Goal: Navigation & Orientation: Find specific page/section

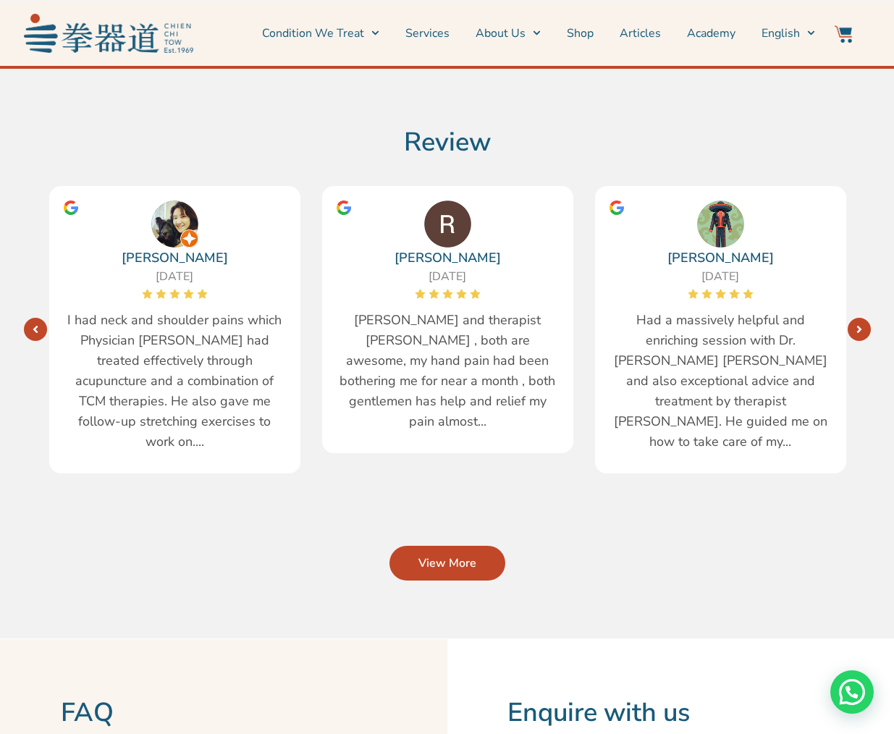
scroll to position [2116, 0]
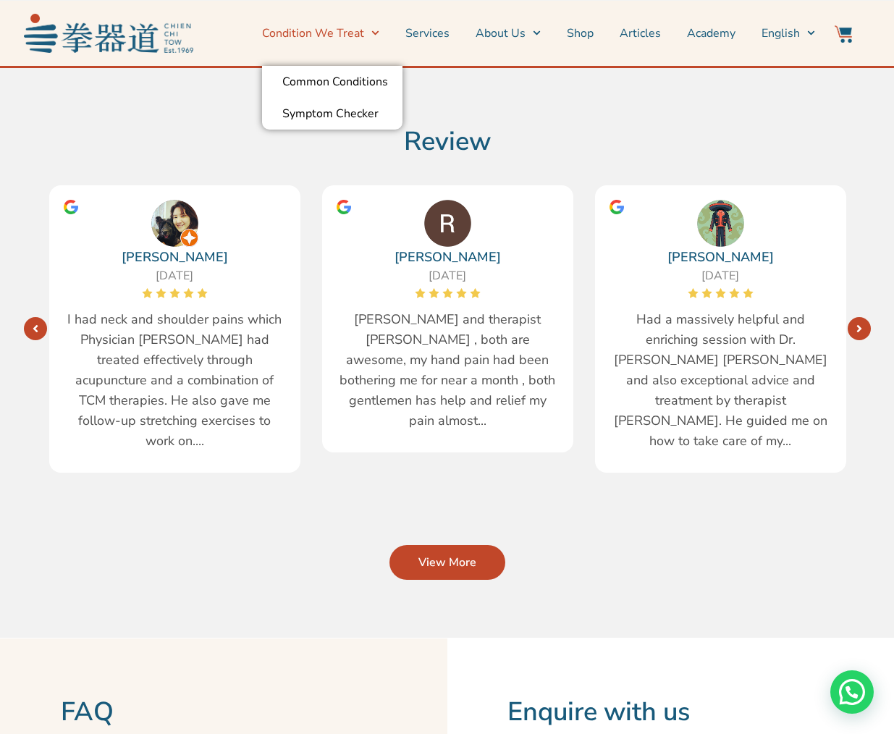
click at [373, 32] on span "Menu" at bounding box center [371, 33] width 15 height 22
click at [444, 33] on link "Services" at bounding box center [427, 33] width 44 height 36
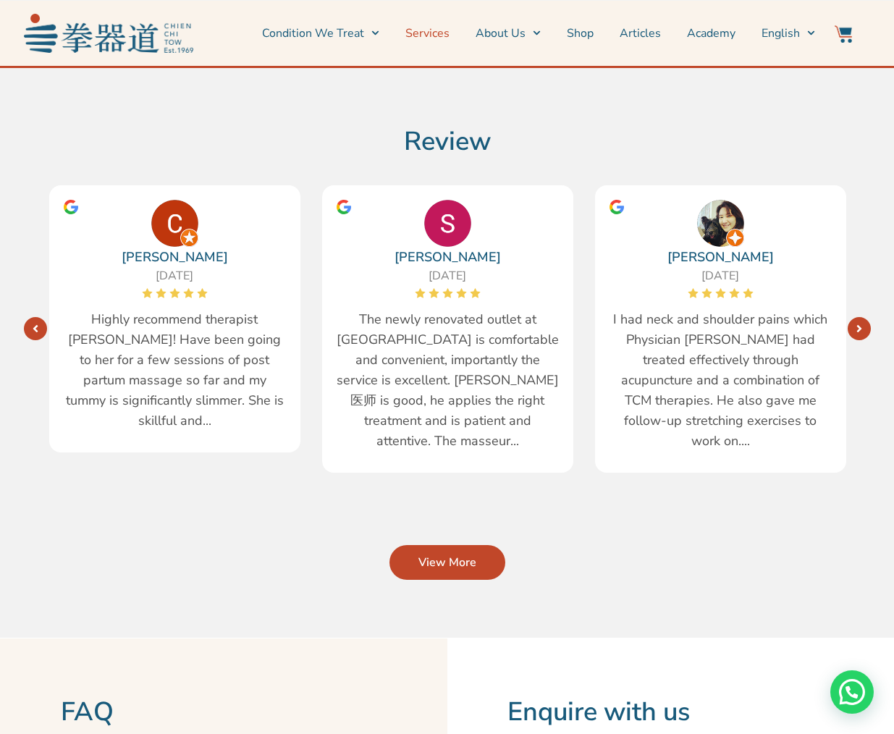
click at [433, 25] on link "Services" at bounding box center [427, 33] width 44 height 36
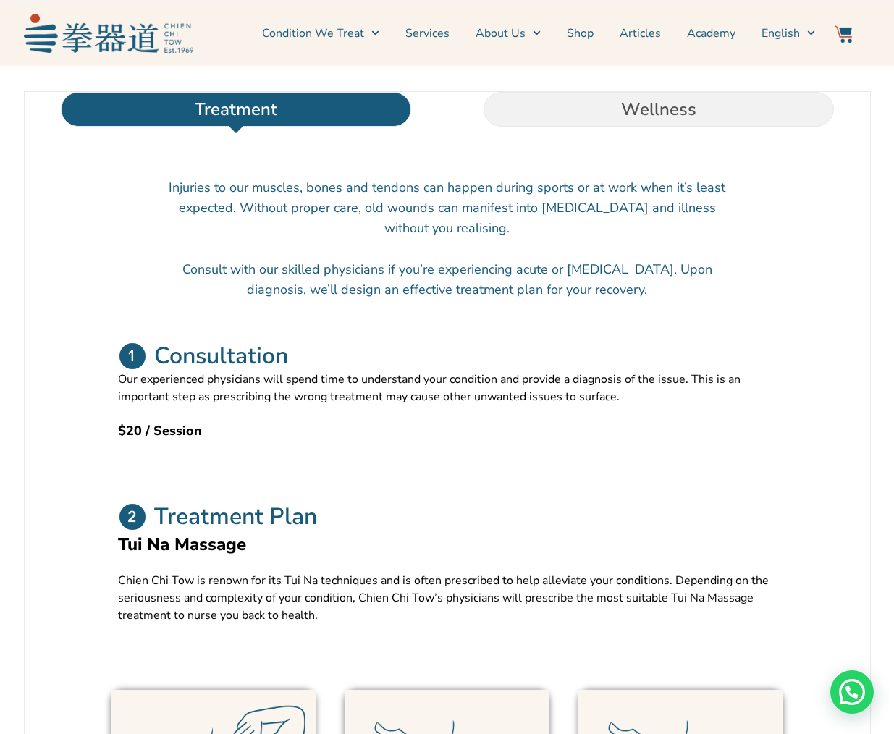
scroll to position [471, 0]
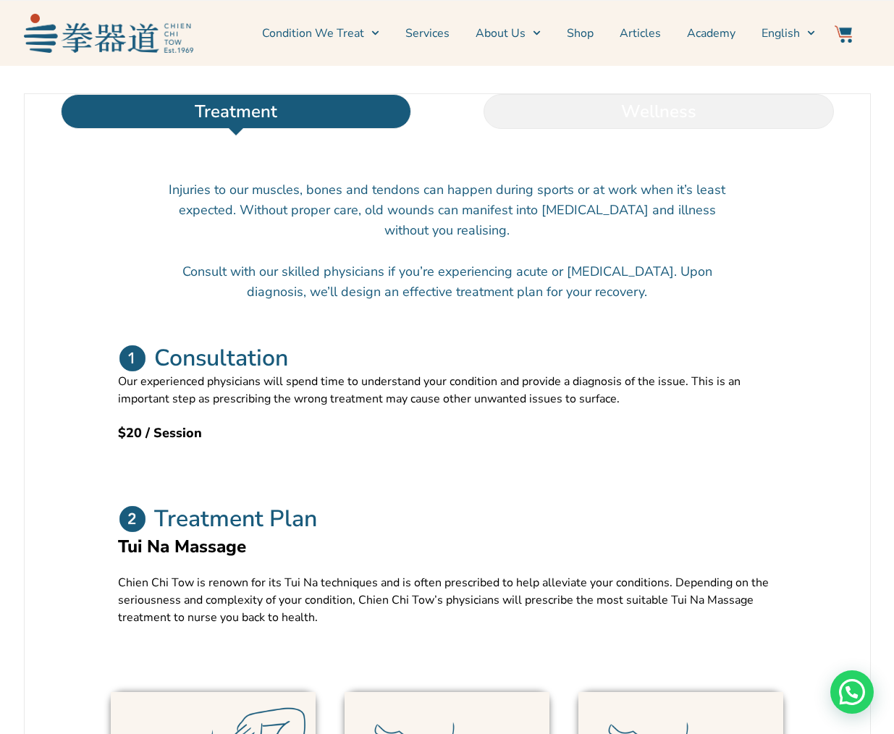
click at [693, 129] on li "Wellness" at bounding box center [658, 111] width 423 height 35
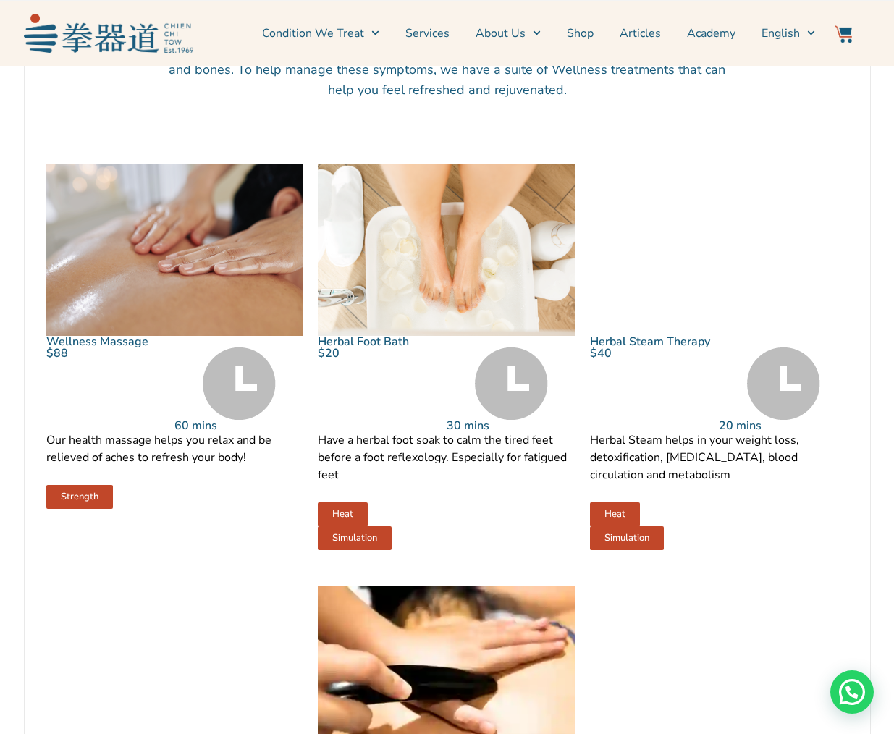
scroll to position [635, 0]
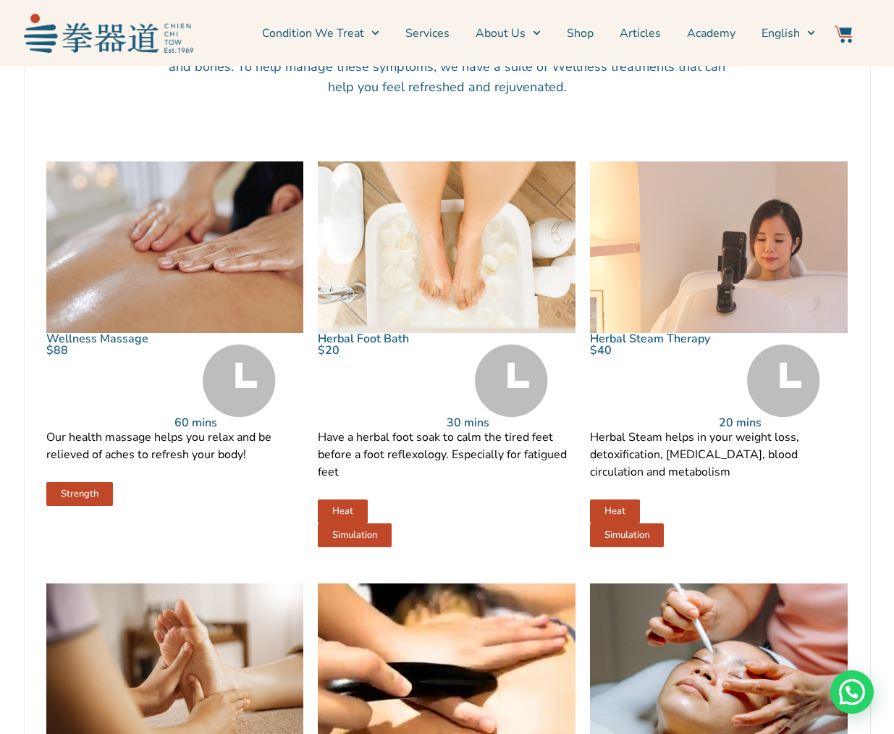
click at [746, 322] on img at bounding box center [719, 247] width 258 height 172
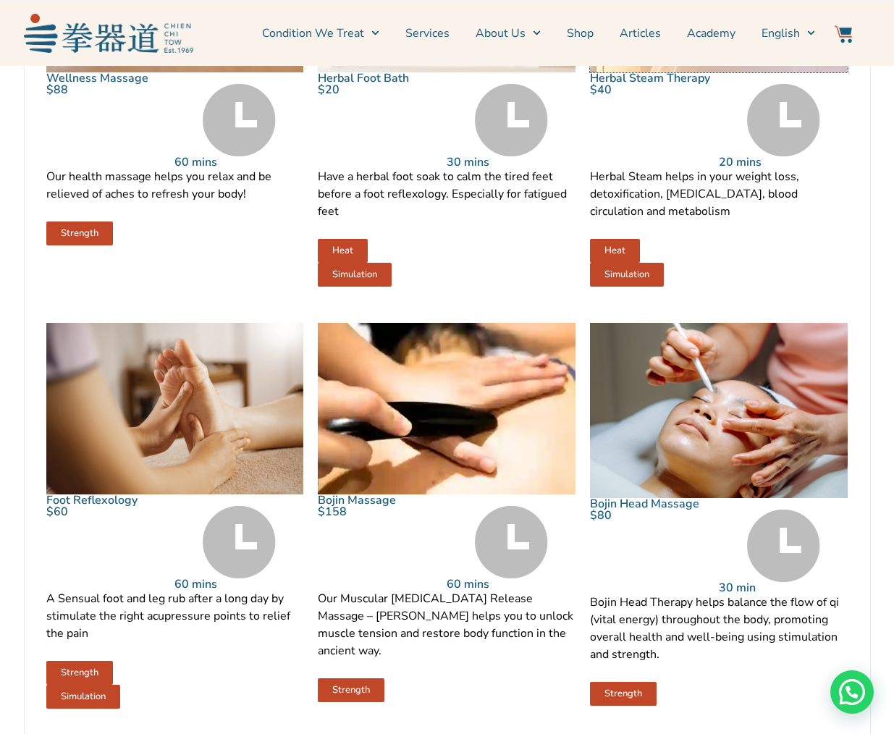
scroll to position [896, 0]
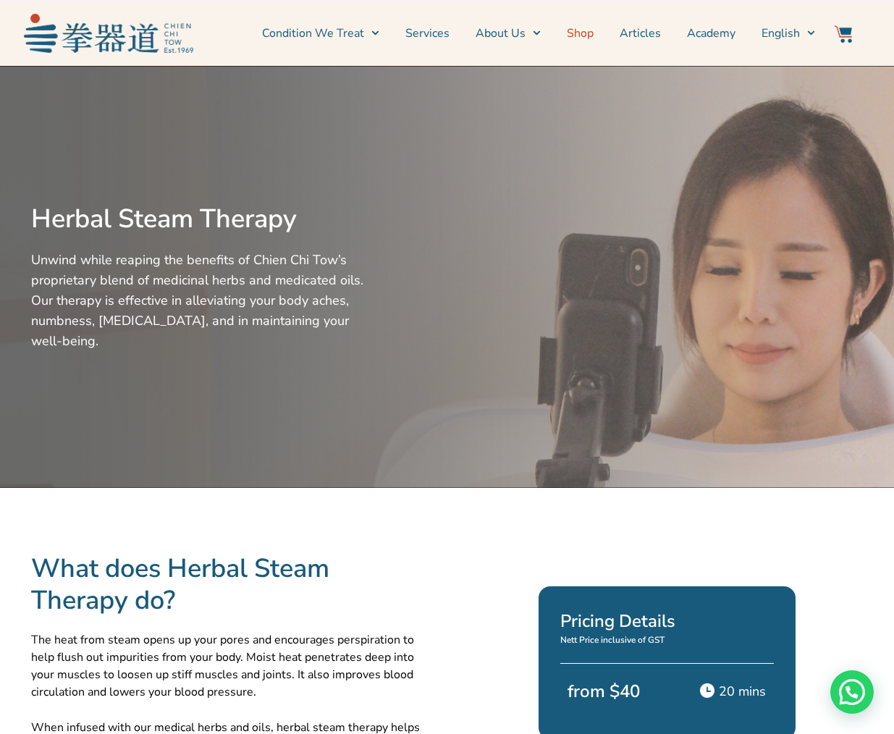
click at [575, 32] on link "Shop" at bounding box center [580, 33] width 27 height 36
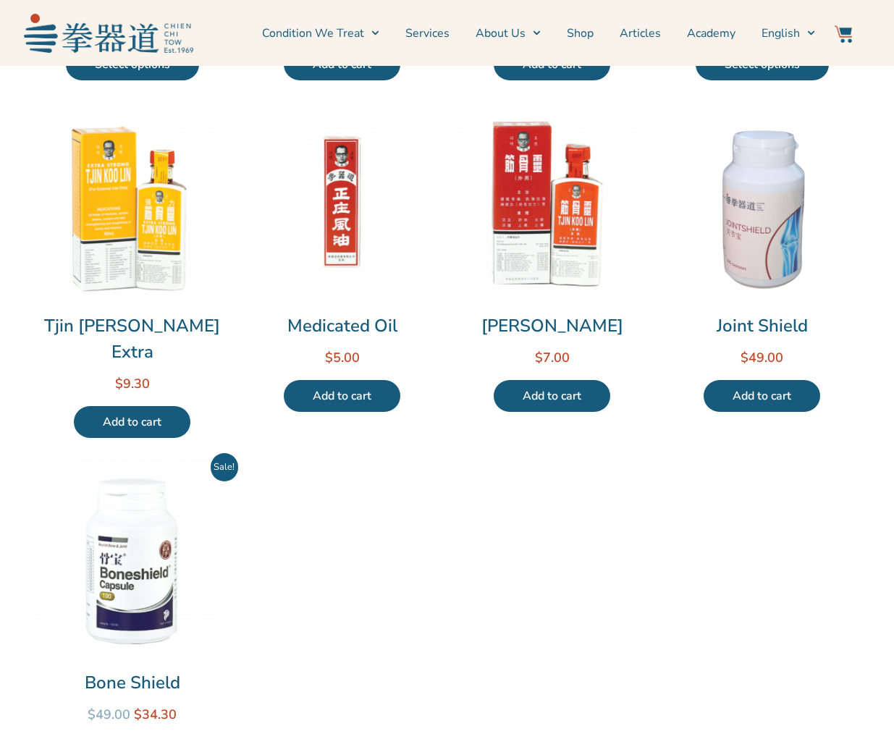
scroll to position [457, 0]
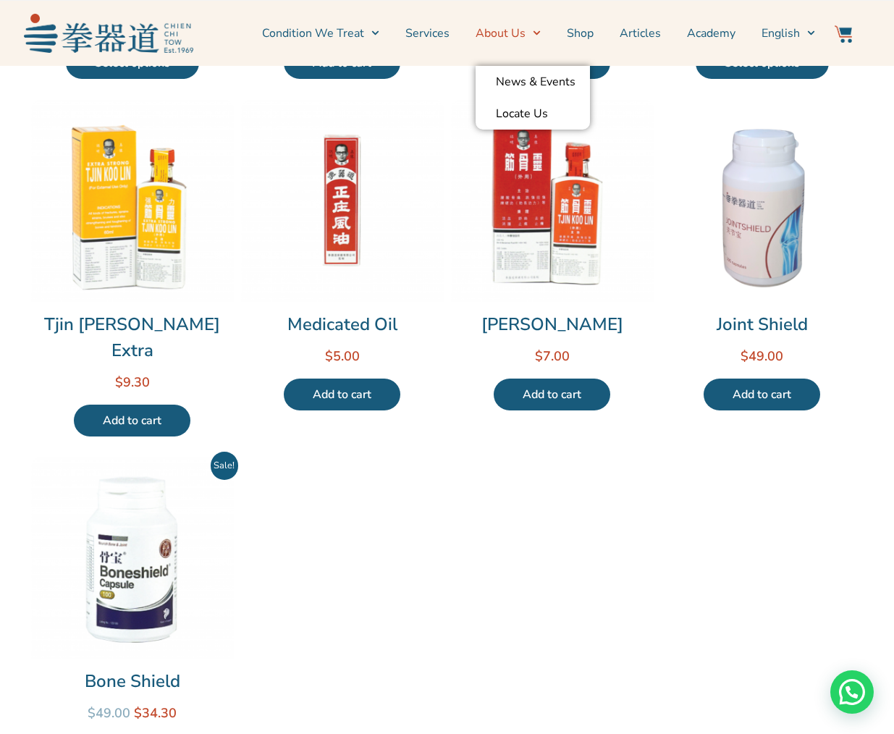
click at [528, 37] on link "About Us" at bounding box center [508, 33] width 65 height 36
click at [524, 41] on link "About Us" at bounding box center [508, 33] width 65 height 36
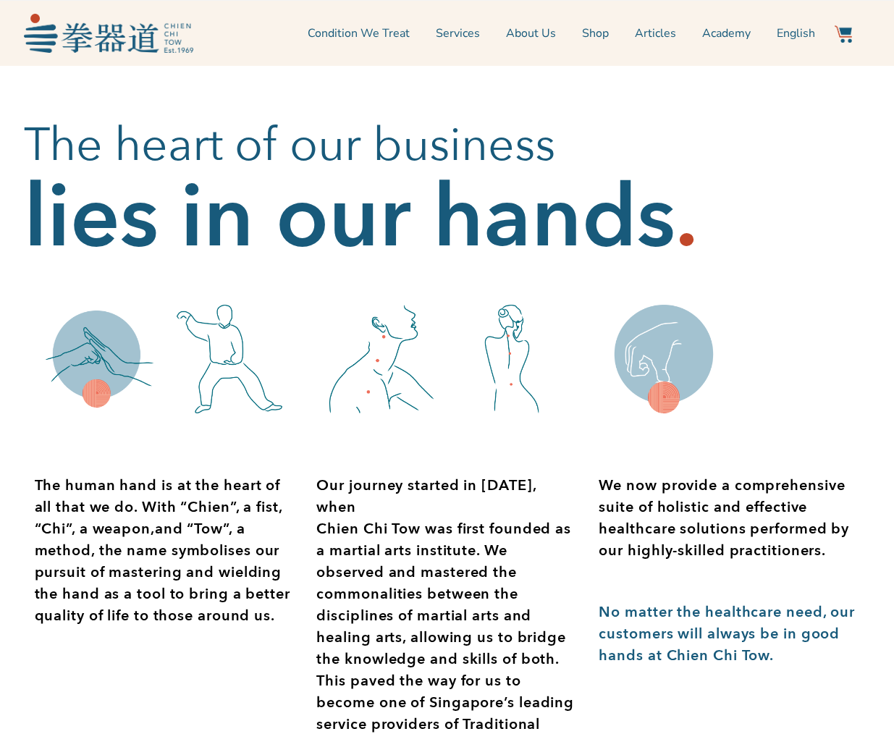
click at [515, 117] on h2 "The heart of our business" at bounding box center [447, 146] width 847 height 58
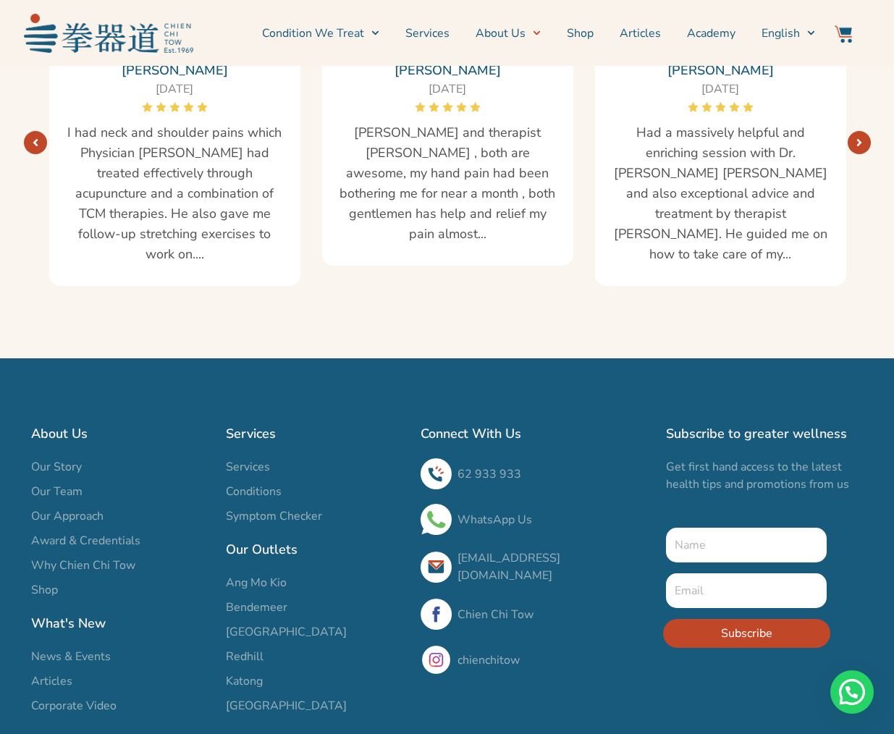
scroll to position [2550, 0]
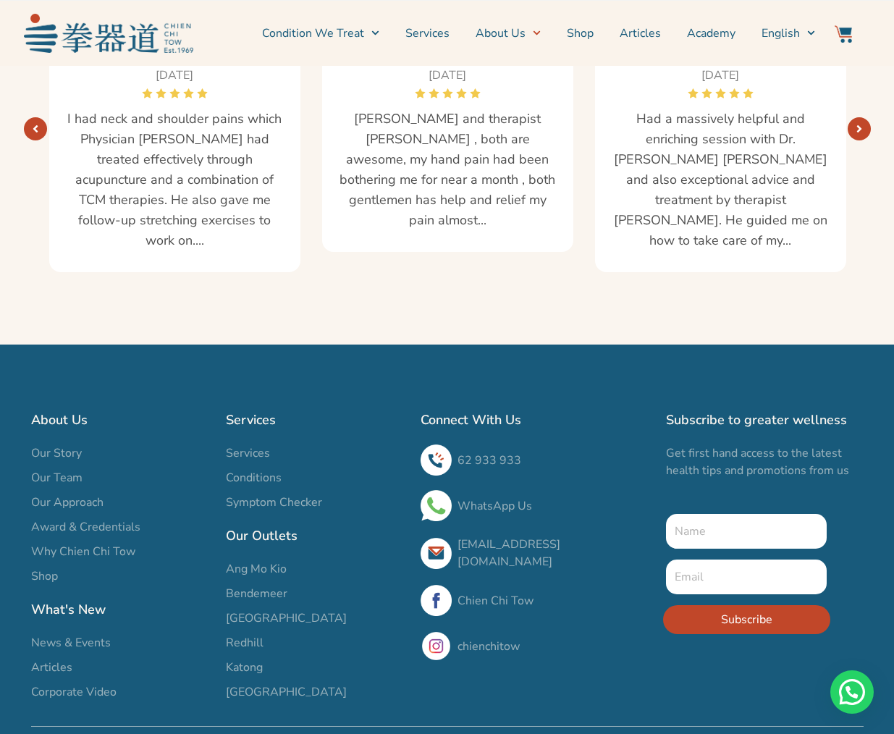
click at [255, 659] on span "Katong" at bounding box center [244, 667] width 37 height 17
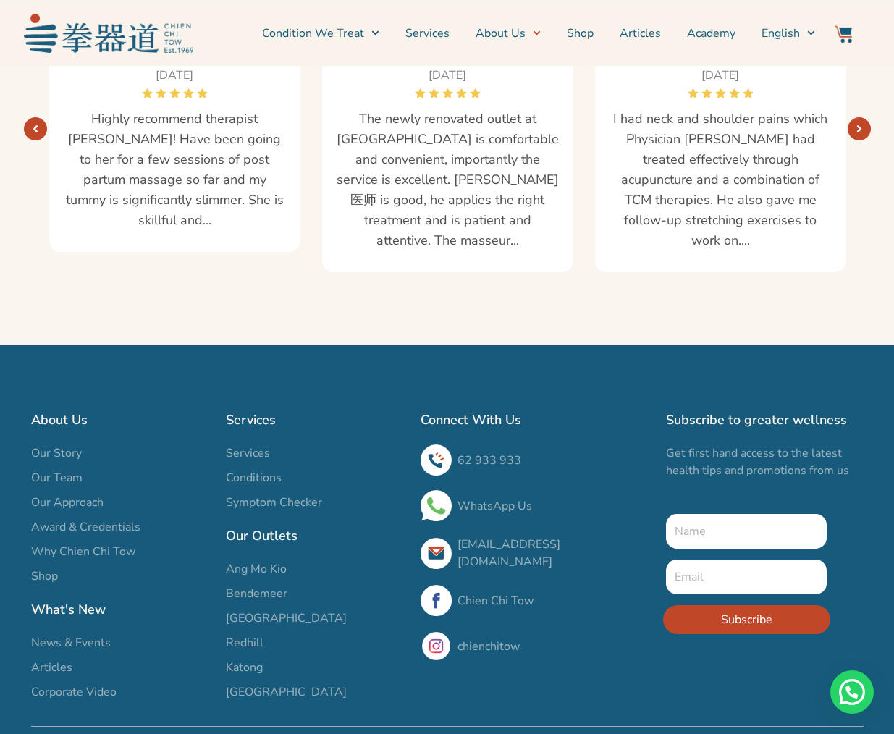
click at [245, 659] on span "Katong" at bounding box center [244, 667] width 37 height 17
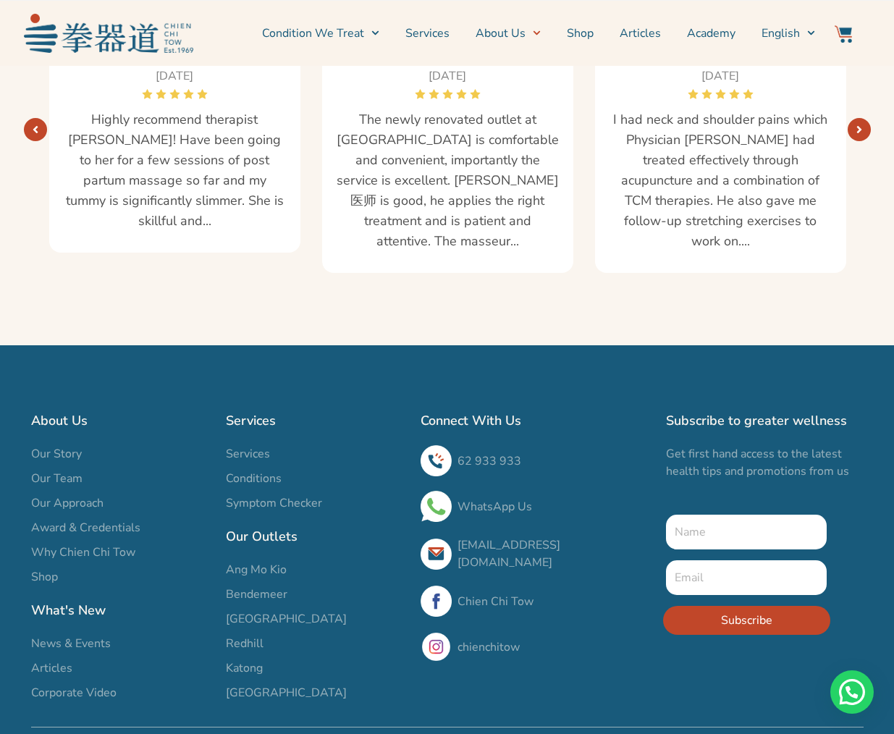
click at [245, 659] on span "Katong" at bounding box center [244, 667] width 37 height 17
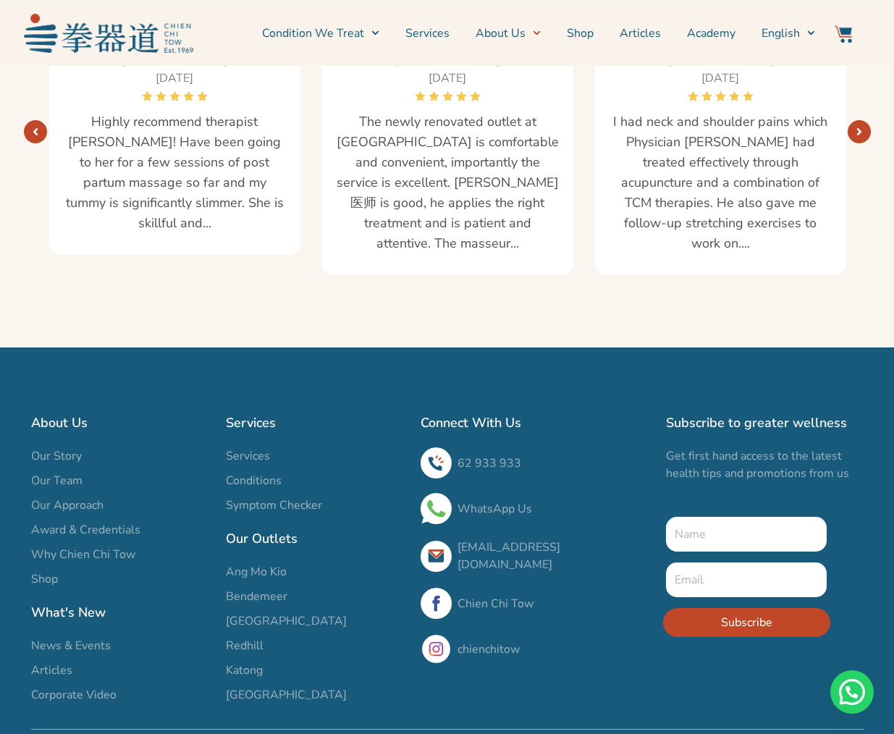
click at [245, 662] on span "Katong" at bounding box center [244, 670] width 37 height 17
click at [255, 528] on h2 "Our Outlets" at bounding box center [316, 538] width 180 height 20
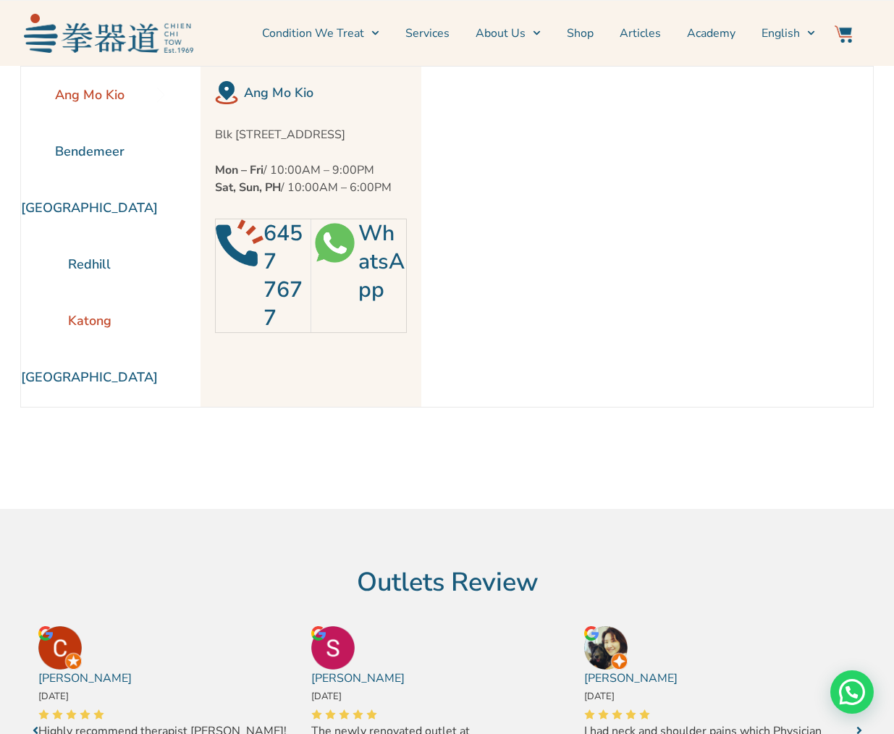
click at [91, 319] on li "Katong" at bounding box center [89, 320] width 137 height 56
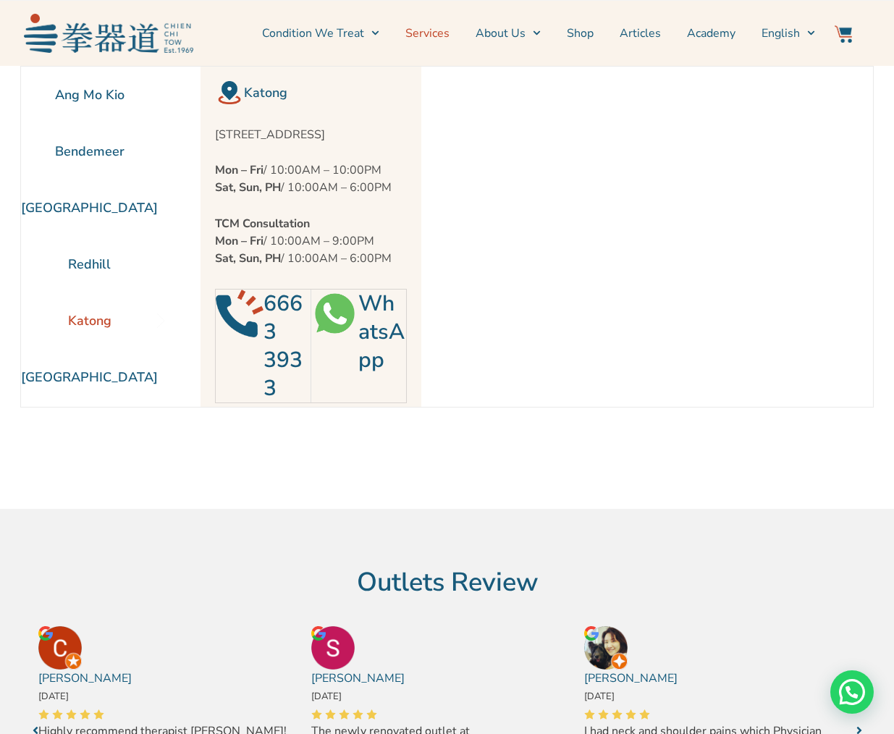
click at [431, 33] on link "Services" at bounding box center [427, 33] width 44 height 36
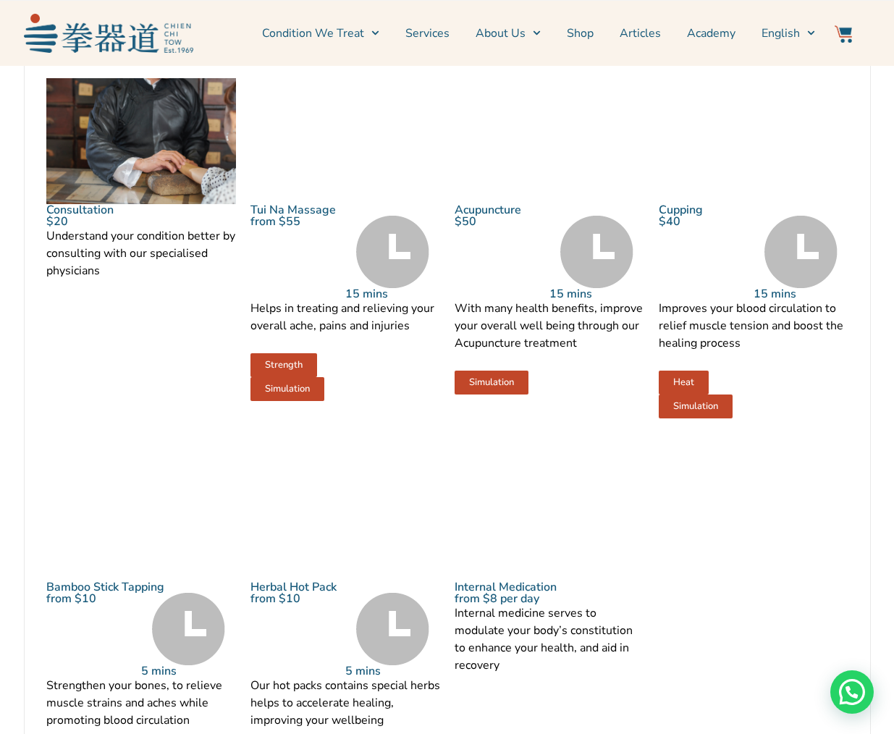
scroll to position [1580, 0]
